Goal: Transaction & Acquisition: Subscribe to service/newsletter

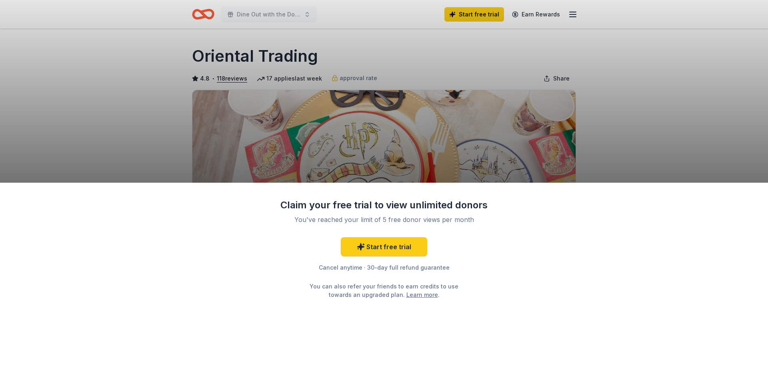
click at [629, 119] on div "Claim your free trial to view unlimited donors You've reached your limit of 5 f…" at bounding box center [384, 182] width 768 height 365
click at [388, 251] on link "Start free trial" at bounding box center [384, 246] width 86 height 19
click at [377, 247] on link "Start free trial" at bounding box center [384, 246] width 86 height 19
